Goal: Task Accomplishment & Management: Complete application form

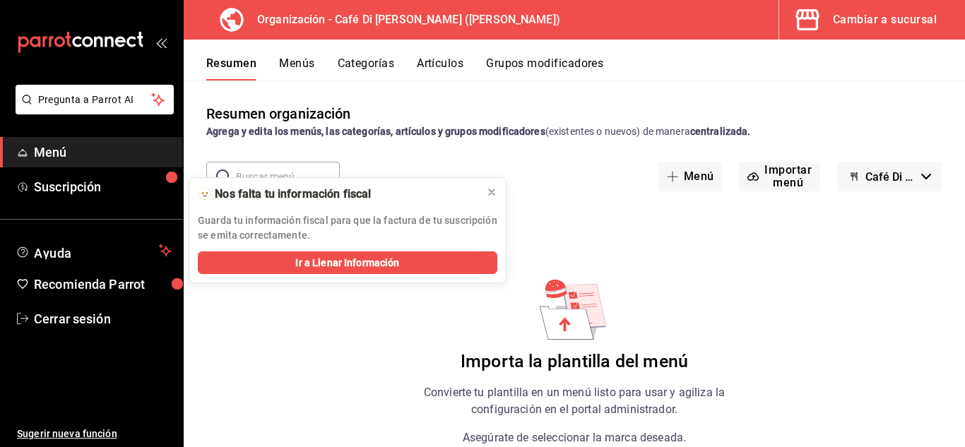
click at [309, 59] on button "Menús" at bounding box center [296, 69] width 35 height 24
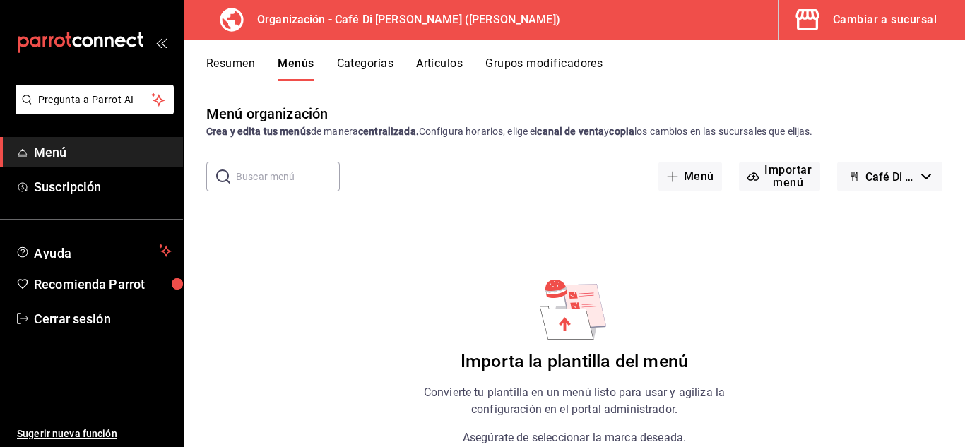
click at [437, 69] on button "Artículos" at bounding box center [439, 69] width 47 height 24
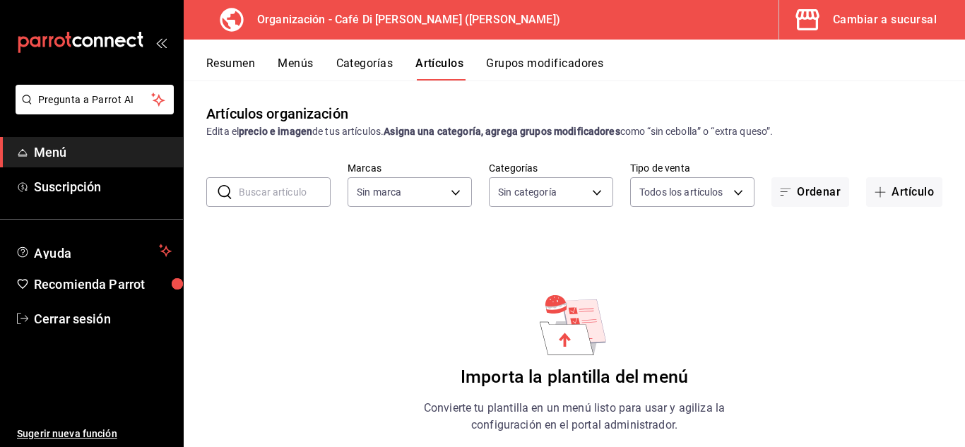
type input "b4077a34-ddc8-4c06-86ab-ce41dd4f69da"
click at [373, 69] on button "Categorías" at bounding box center [364, 69] width 57 height 24
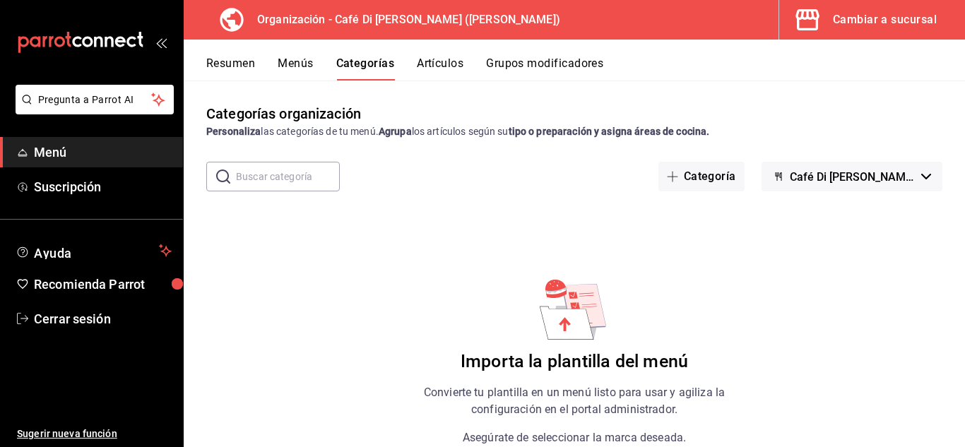
click at [565, 317] on icon at bounding box center [567, 323] width 54 height 33
click at [554, 350] on div "Importa la plantilla del menú Convierte tu plantilla en un menú listo para usar…" at bounding box center [574, 415] width 356 height 278
click at [240, 65] on button "Resumen" at bounding box center [230, 69] width 49 height 24
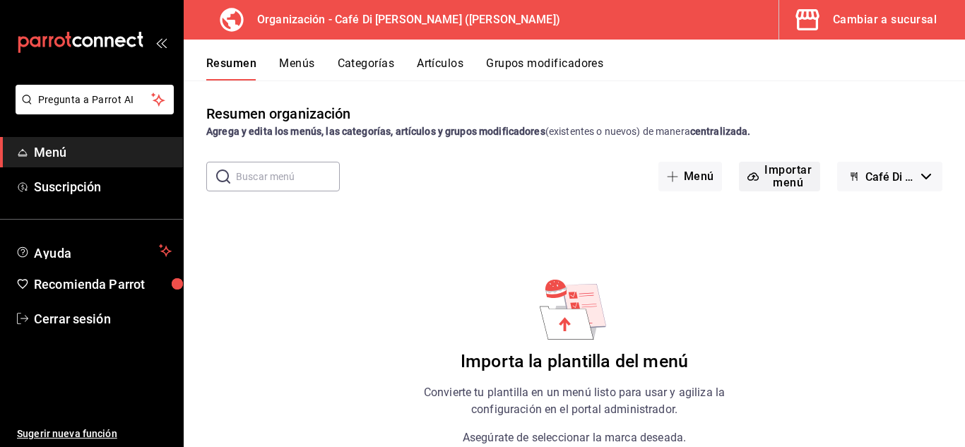
click at [771, 173] on button "Importar menú" at bounding box center [779, 177] width 81 height 30
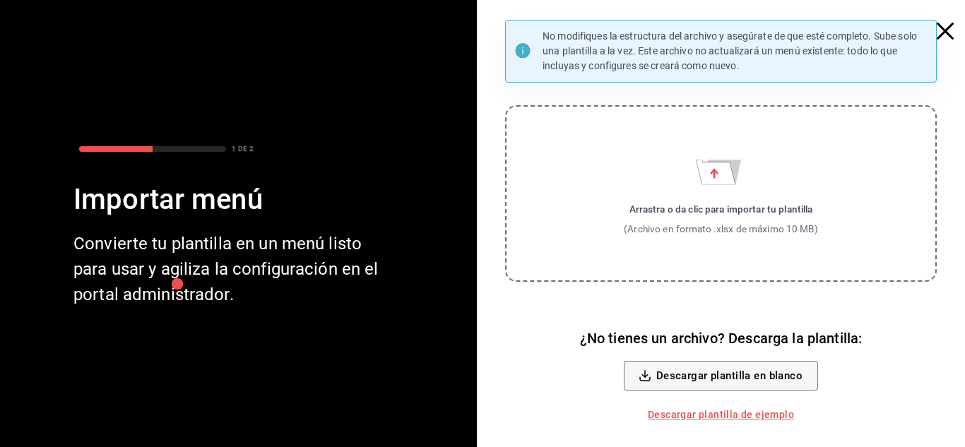
click at [673, 218] on div "Arrastra o da clic para importar tu plantilla (Archivo en formato .xlsx de máxi…" at bounding box center [721, 219] width 194 height 35
click at [0, 0] on input "Arrastra o da clic para importar tu plantilla (Archivo en formato .xlsx de máxi…" at bounding box center [0, 0] width 0 height 0
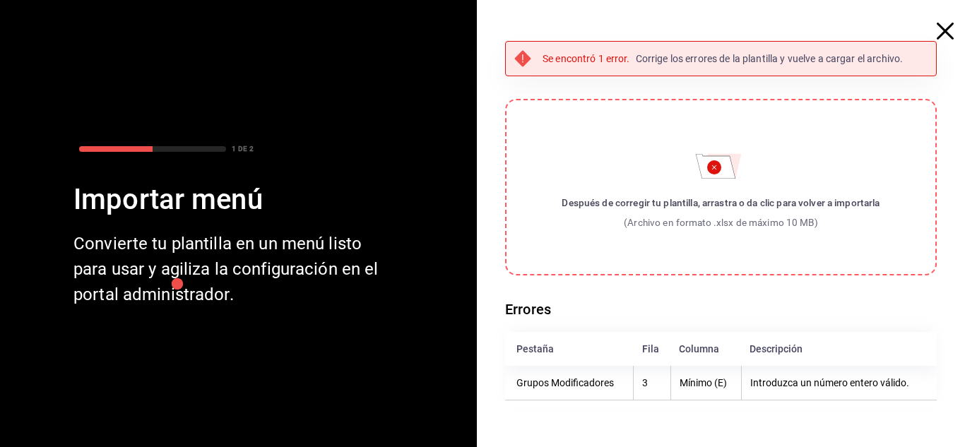
click at [719, 53] on p "Corrige los errores de la plantilla y vuelve a cargar el archivo." at bounding box center [770, 59] width 268 height 15
click at [697, 390] on th "Mínimo (E)" at bounding box center [706, 383] width 71 height 35
click at [718, 165] on circle "Importar menú" at bounding box center [714, 167] width 14 height 14
click at [0, 0] on input "Después de corregir tu plantilla, arrastra o da clic para volver a importarla (…" at bounding box center [0, 0] width 0 height 0
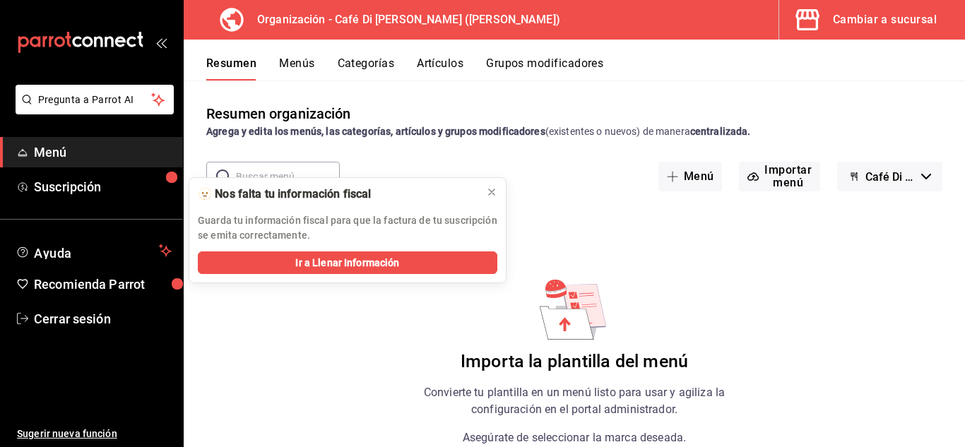
click at [575, 326] on icon at bounding box center [567, 323] width 54 height 33
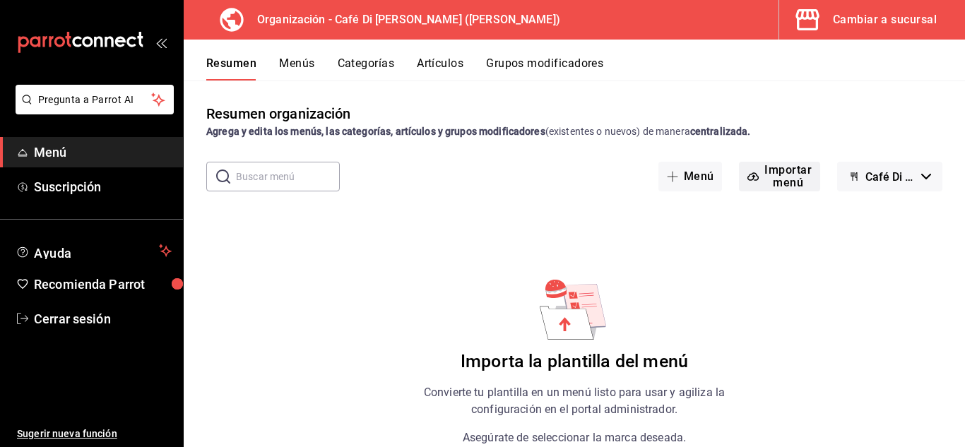
click at [786, 169] on button "Importar menú" at bounding box center [779, 177] width 81 height 30
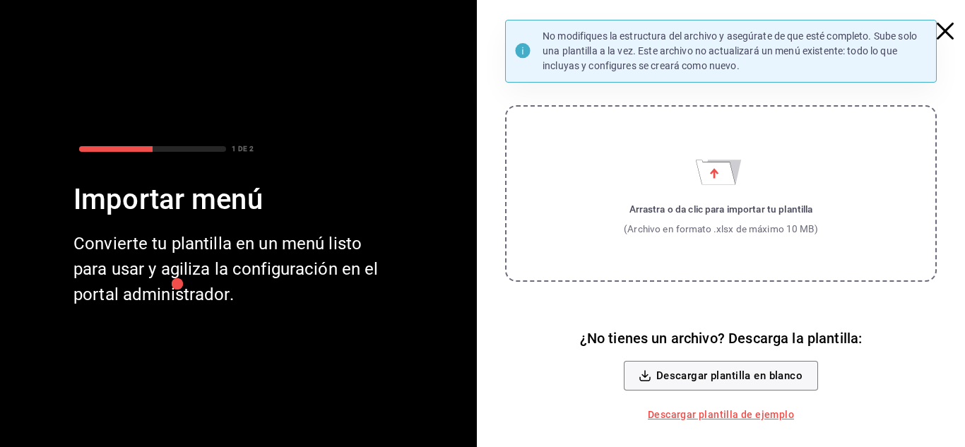
click at [694, 204] on div "Arrastra o da clic para importar tu plantilla" at bounding box center [721, 209] width 194 height 14
click at [0, 0] on input "Arrastra o da clic para importar tu plantilla (Archivo en formato .xlsx de máxi…" at bounding box center [0, 0] width 0 height 0
click at [685, 231] on div "(Archivo en formato .xlsx de máximo 10 MB)" at bounding box center [721, 229] width 194 height 14
click at [0, 0] on input "Arrastra o da clic para importar tu plantilla (Archivo en formato .xlsx de máxi…" at bounding box center [0, 0] width 0 height 0
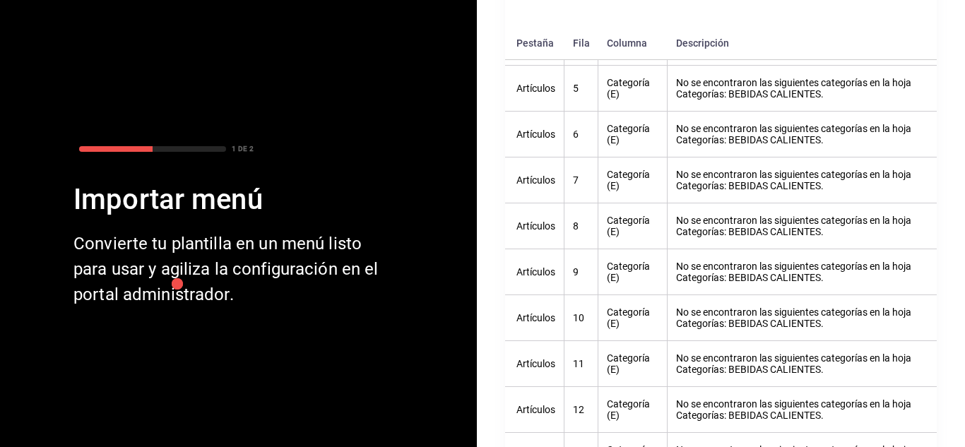
scroll to position [395, 0]
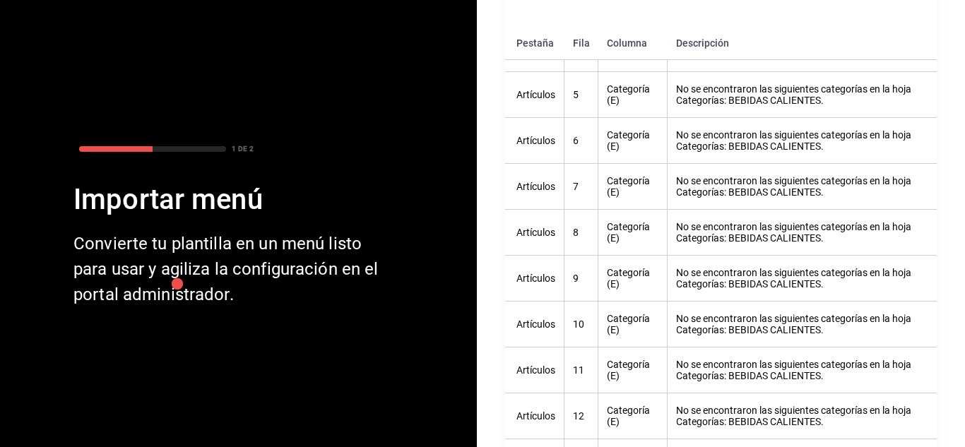
drag, startPoint x: 951, startPoint y: 175, endPoint x: 958, endPoint y: 100, distance: 75.9
click at [958, 100] on div "1 DE 2 Importar menú Convierte tu plantilla en un menú listo para usar y agiliz…" at bounding box center [482, 223] width 965 height 447
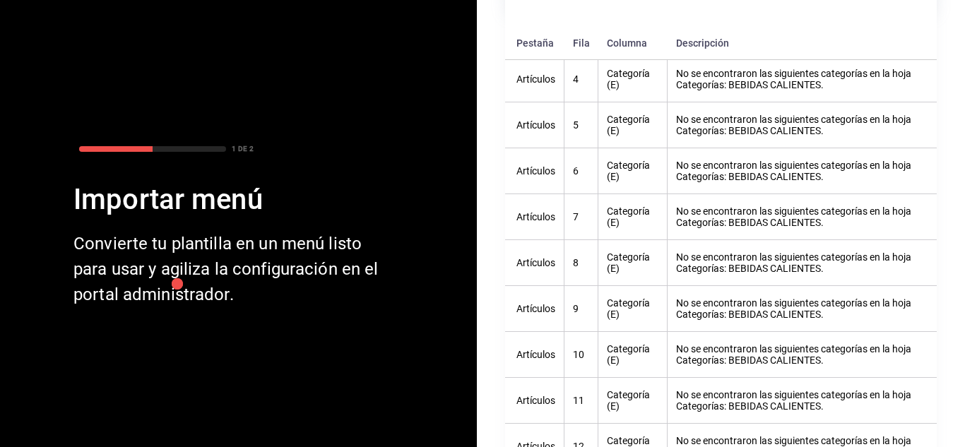
scroll to position [367, 0]
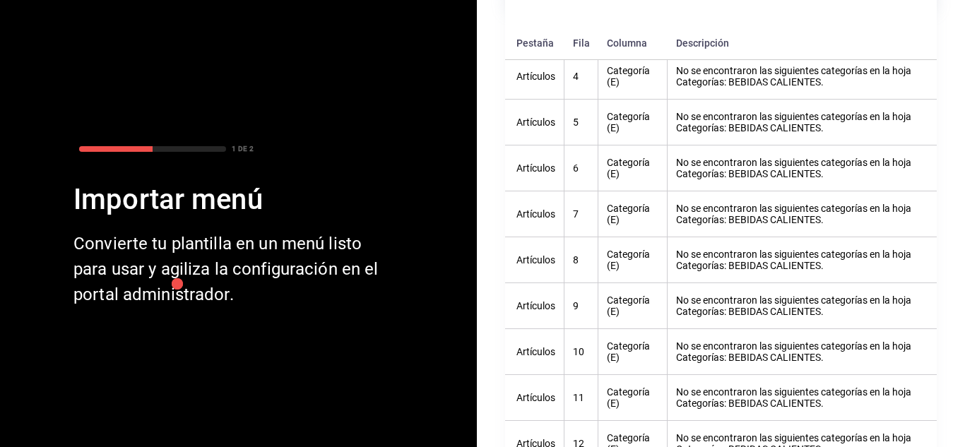
click at [744, 339] on th "No se encontraron las siguientes categorías en la hoja Categorías: BEBIDAS CALI…" at bounding box center [802, 352] width 269 height 46
click at [754, 321] on th "No se encontraron las siguientes categorías en la hoja Categorías: BEBIDAS CALI…" at bounding box center [802, 306] width 269 height 46
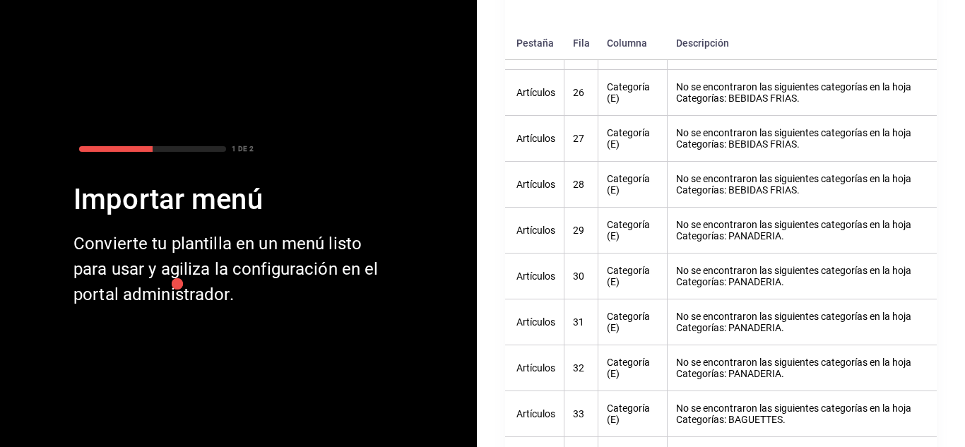
scroll to position [1508, 0]
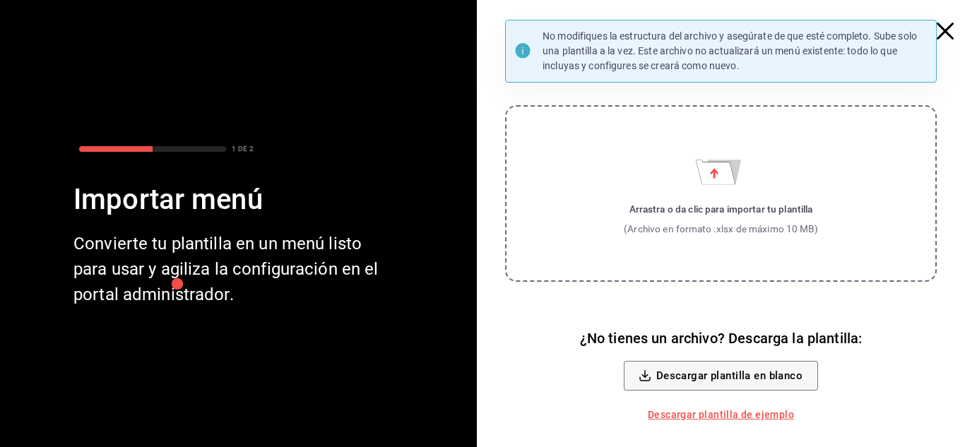
click at [673, 156] on label "Arrastra o da clic para importar tu plantilla (Archivo en formato .xlsx de máxi…" at bounding box center [721, 193] width 432 height 177
click at [0, 0] on input "Arrastra o da clic para importar tu plantilla (Archivo en formato .xlsx de máxi…" at bounding box center [0, 0] width 0 height 0
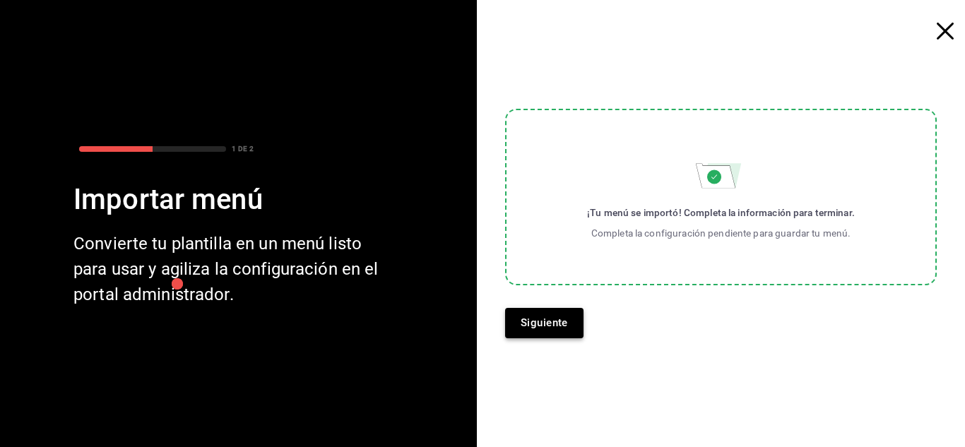
click at [562, 330] on button "Siguiente" at bounding box center [544, 323] width 78 height 30
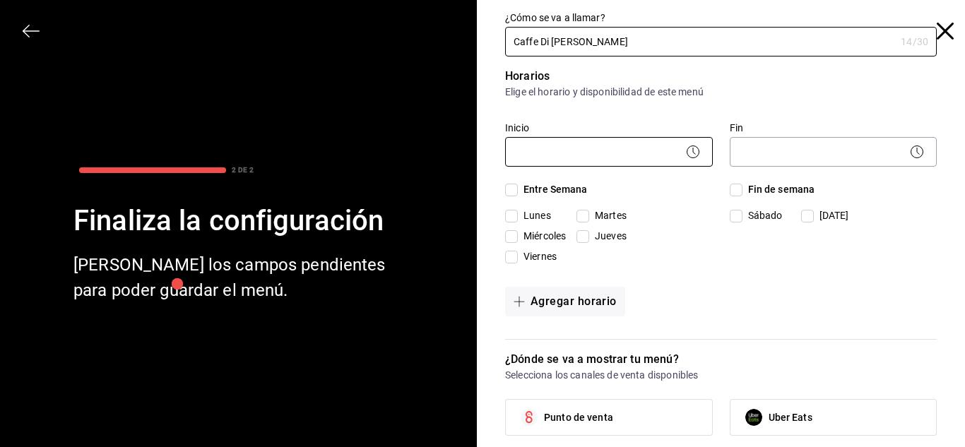
type input "Caffe Di Fiore"
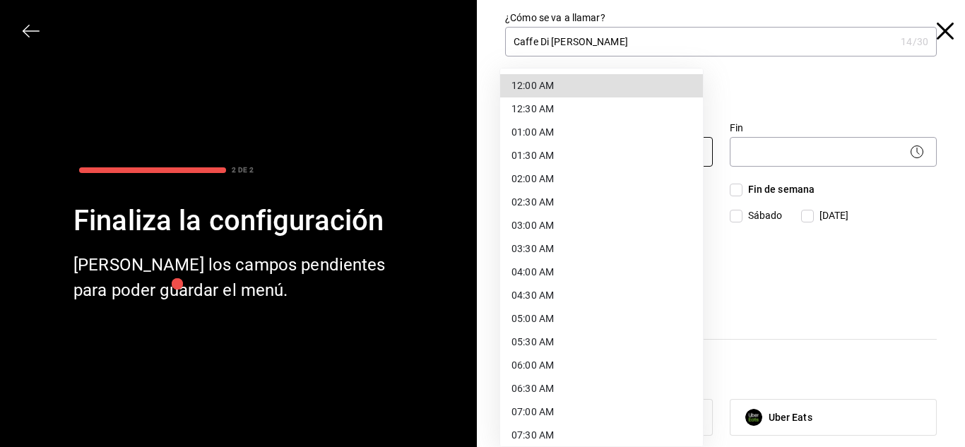
click at [580, 145] on body "Pregunta a Parrot AI Menú Suscripción Ayuda Recomienda Parrot Cerrar sesión Sug…" at bounding box center [482, 223] width 965 height 447
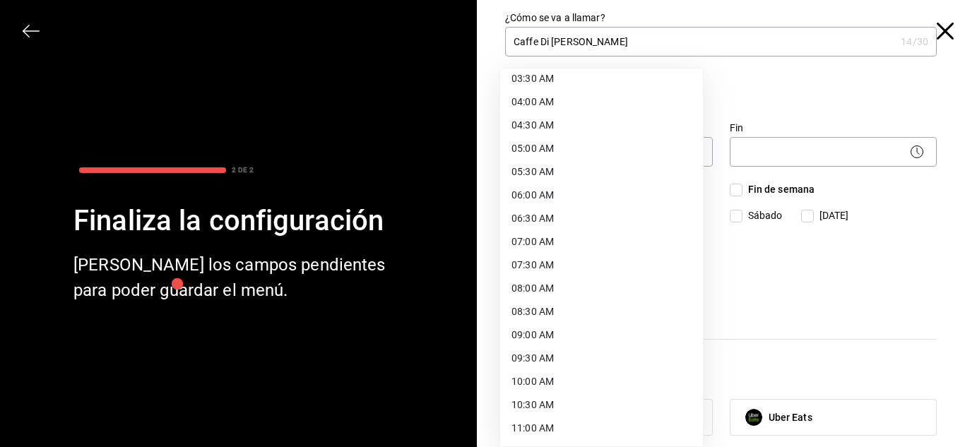
scroll to position [187, 0]
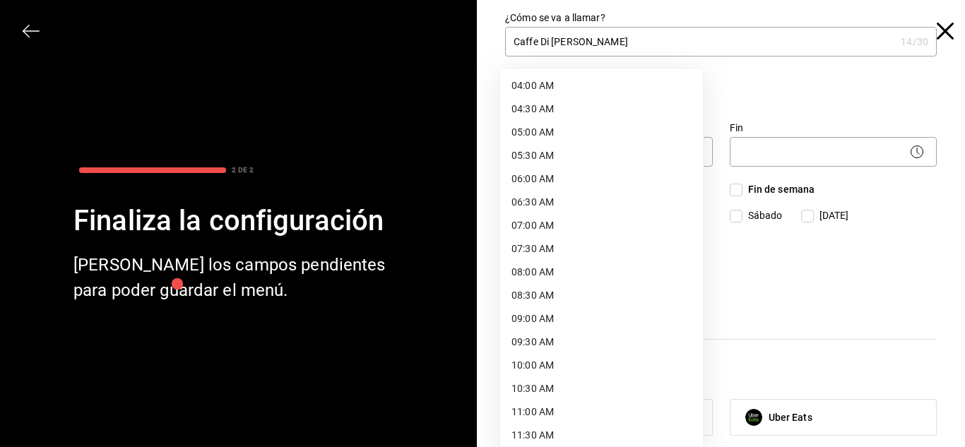
click at [540, 272] on li "08:00 AM" at bounding box center [601, 272] width 203 height 23
type input "08:00"
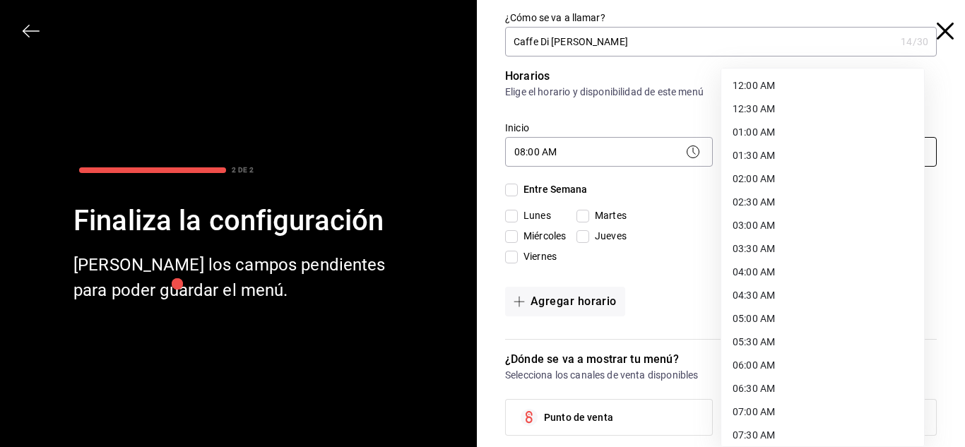
click at [767, 158] on body "Pregunta a Parrot AI Menú Suscripción Ayuda Recomienda Parrot Cerrar sesión Sug…" at bounding box center [482, 223] width 965 height 447
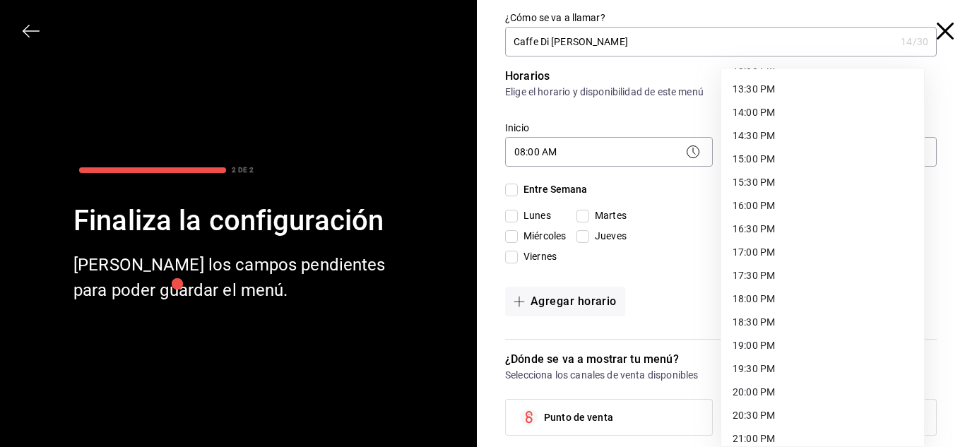
scroll to position [638, 0]
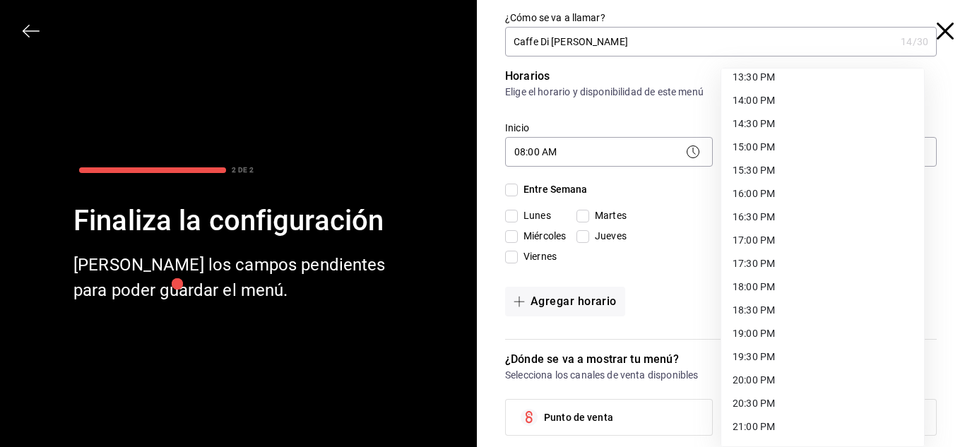
click at [755, 330] on li "19:00 PM" at bounding box center [822, 333] width 203 height 23
type input "19:00"
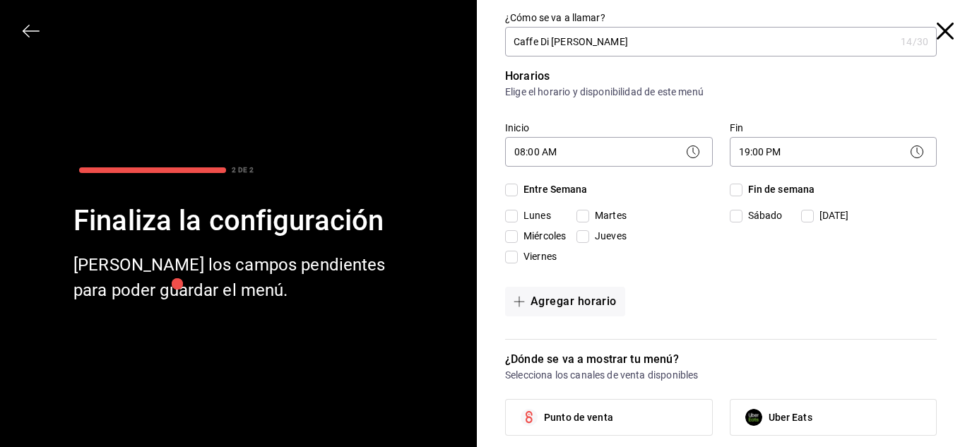
click at [507, 215] on input "Lunes" at bounding box center [511, 216] width 13 height 13
checkbox input "true"
drag, startPoint x: 507, startPoint y: 237, endPoint x: 587, endPoint y: 215, distance: 83.5
click at [587, 215] on div "Lunes Martes Miércoles Jueves Viernes" at bounding box center [609, 238] width 208 height 61
click at [577, 217] on input "Martes" at bounding box center [583, 216] width 13 height 13
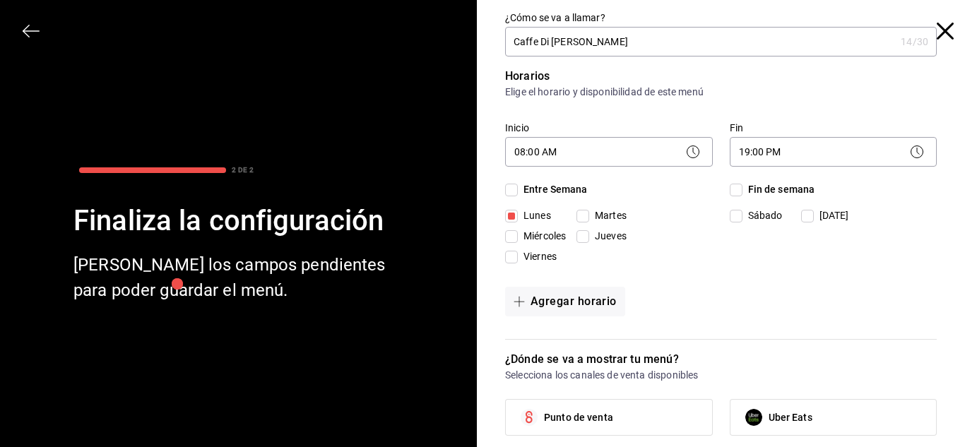
checkbox input "true"
click at [505, 240] on input "Miércoles" at bounding box center [511, 236] width 13 height 13
checkbox input "true"
click at [505, 263] on input "Viernes" at bounding box center [511, 257] width 13 height 13
checkbox input "true"
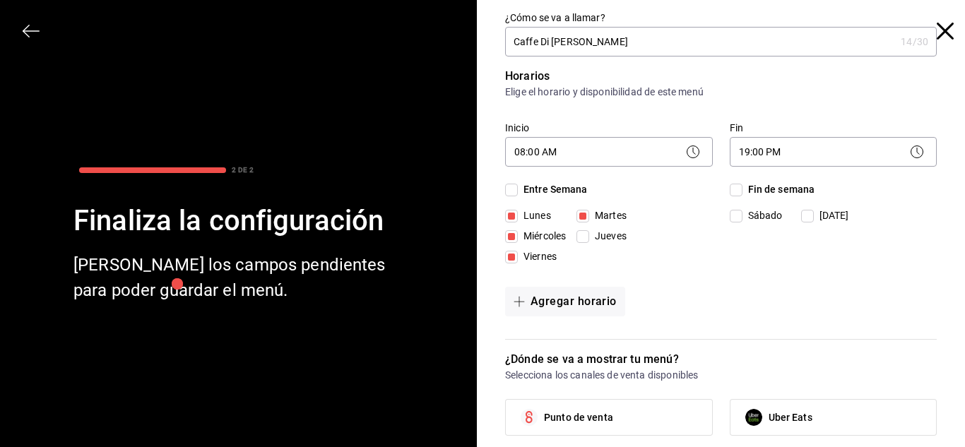
click at [577, 236] on input "Jueves" at bounding box center [583, 236] width 13 height 13
checkbox input "true"
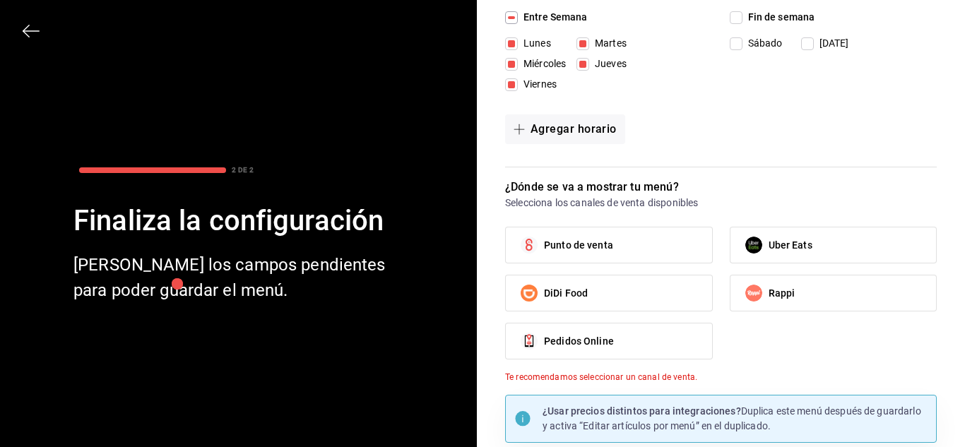
scroll to position [174, 0]
click at [586, 252] on label "Punto de venta" at bounding box center [609, 243] width 206 height 35
click at [544, 252] on input "Punto de venta" at bounding box center [529, 244] width 30 height 30
checkbox input "true"
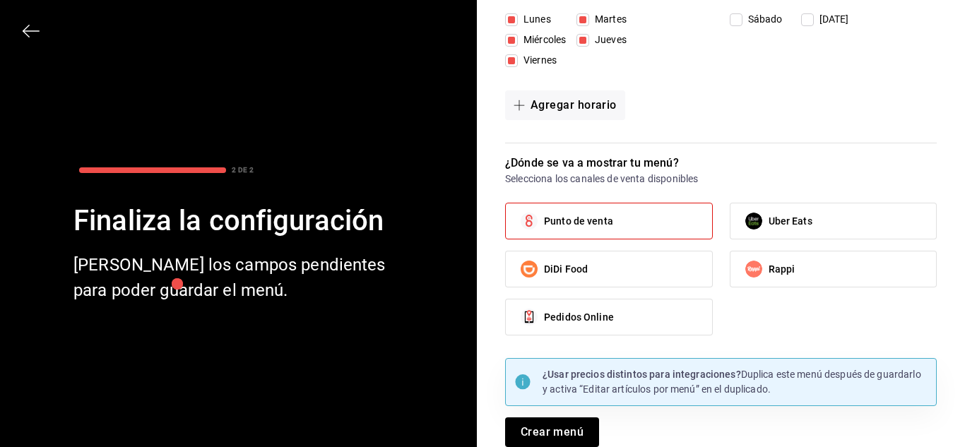
scroll to position [208, 0]
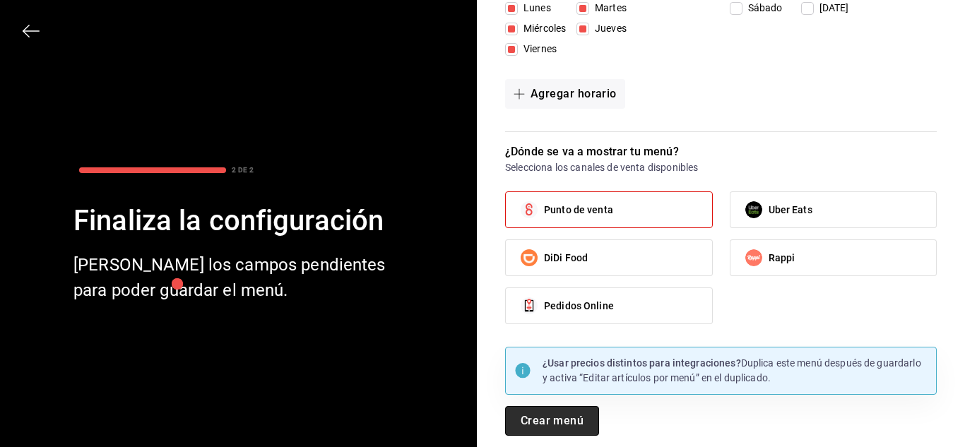
click at [567, 423] on button "Crear menú" at bounding box center [552, 421] width 94 height 30
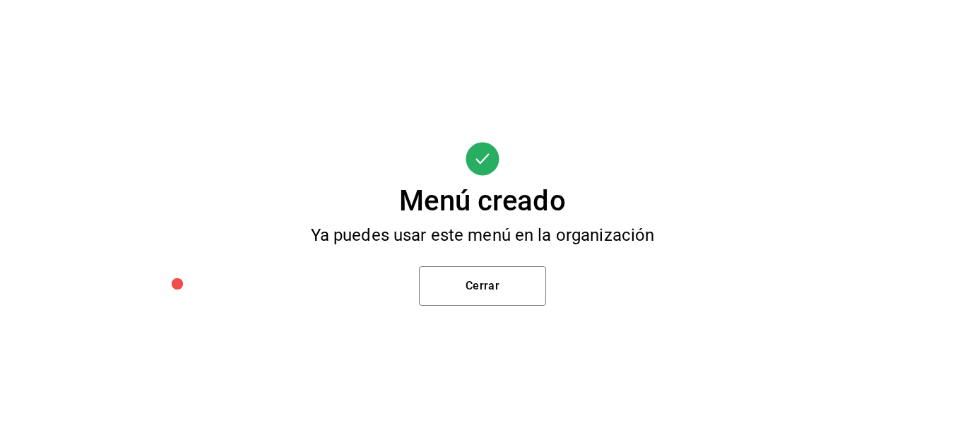
drag, startPoint x: 466, startPoint y: 102, endPoint x: 477, endPoint y: 96, distance: 12.4
click at [477, 96] on div "Menú creado Ya puedes usar este menú en la organización Cerrar" at bounding box center [482, 223] width 965 height 447
drag, startPoint x: 477, startPoint y: 96, endPoint x: 461, endPoint y: 38, distance: 60.0
click at [461, 38] on div "Menú creado Ya puedes usar este menú en la organización Cerrar" at bounding box center [482, 223] width 965 height 447
